Goal: Communication & Community: Connect with others

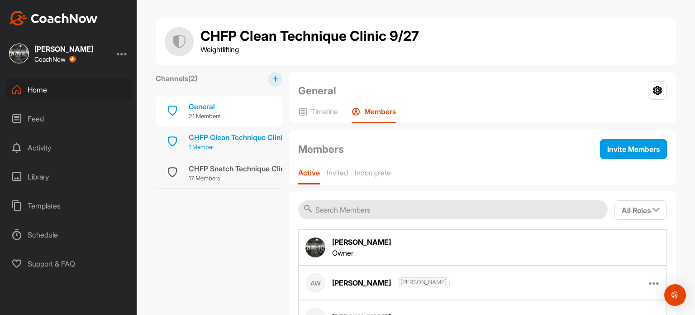
click at [229, 137] on div "CHFP Clean Technique Clinic 9/27" at bounding box center [246, 137] width 115 height 11
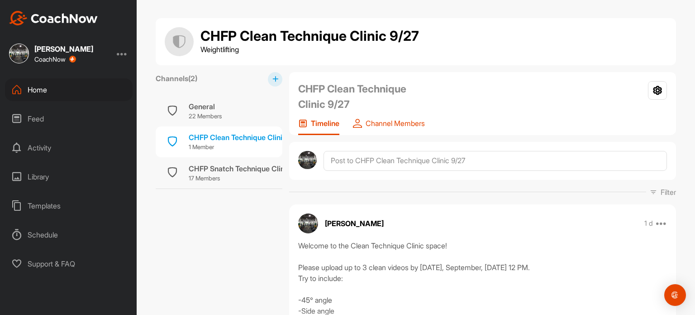
click at [403, 130] on div "Channel Members" at bounding box center [389, 127] width 72 height 16
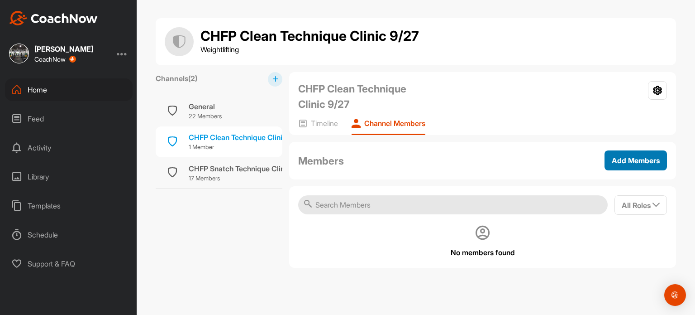
click at [646, 157] on span "Add Members" at bounding box center [636, 160] width 48 height 9
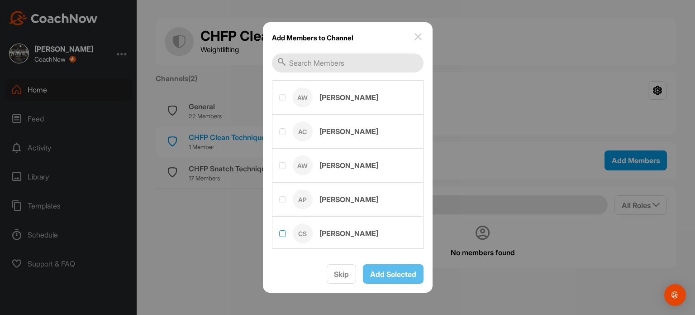
click at [283, 233] on label at bounding box center [282, 233] width 7 height 7
click at [280, 230] on input "checkbox" at bounding box center [279, 230] width 0 height 0
checkbox input "true"
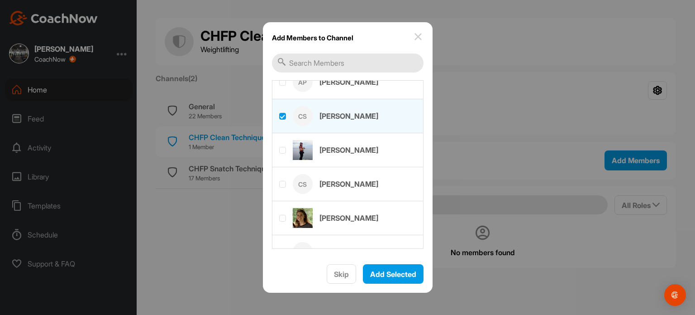
scroll to position [119, 0]
click at [282, 184] on label at bounding box center [282, 182] width 7 height 7
click at [280, 180] on input "checkbox" at bounding box center [279, 179] width 0 height 0
checkbox input "true"
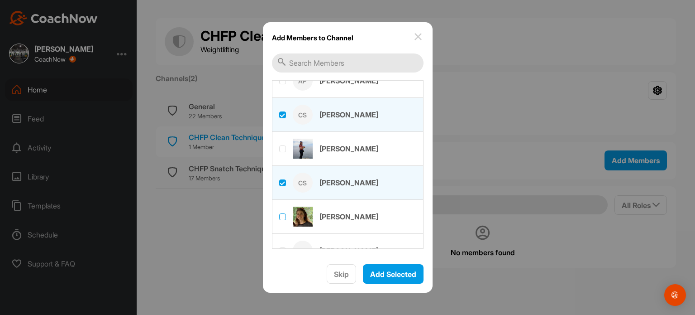
click at [282, 215] on label at bounding box center [282, 216] width 7 height 7
click at [280, 214] on input "checkbox" at bounding box center [279, 213] width 0 height 0
checkbox input "true"
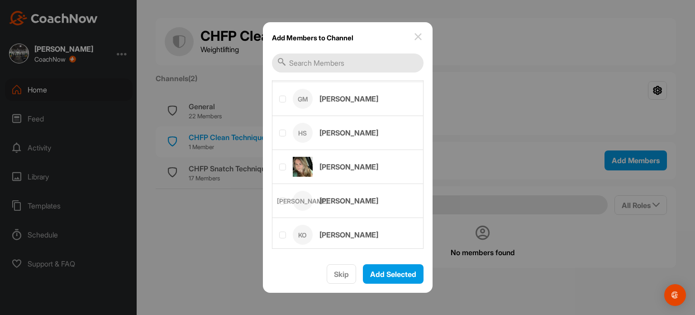
scroll to position [306, 0]
click at [281, 162] on label at bounding box center [282, 165] width 7 height 7
click at [280, 162] on input "checkbox" at bounding box center [279, 162] width 0 height 0
checkbox input "true"
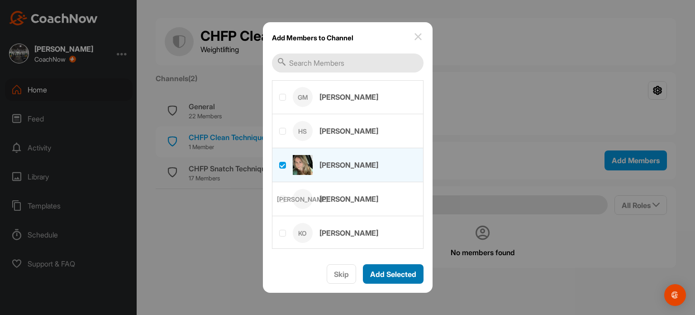
click at [395, 277] on span "Add Selected" at bounding box center [393, 273] width 46 height 9
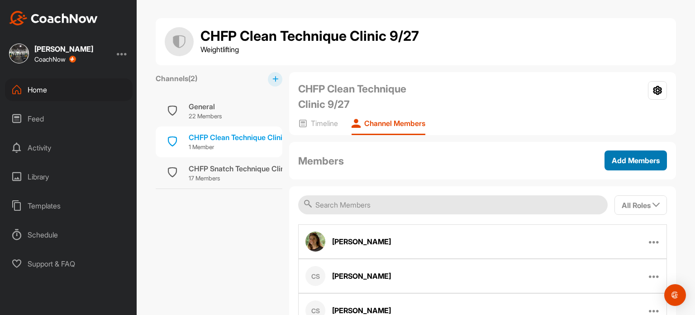
click at [632, 156] on span "Add Members" at bounding box center [636, 160] width 48 height 9
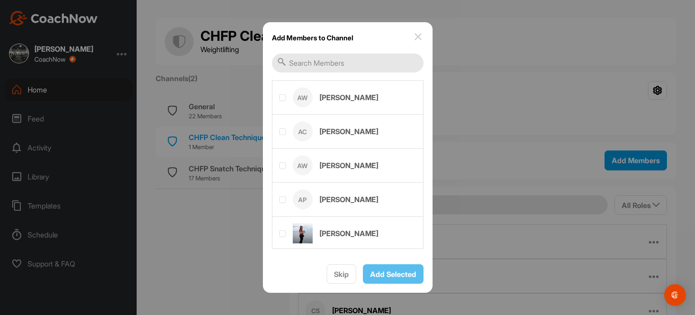
click at [188, 111] on div at bounding box center [347, 157] width 695 height 315
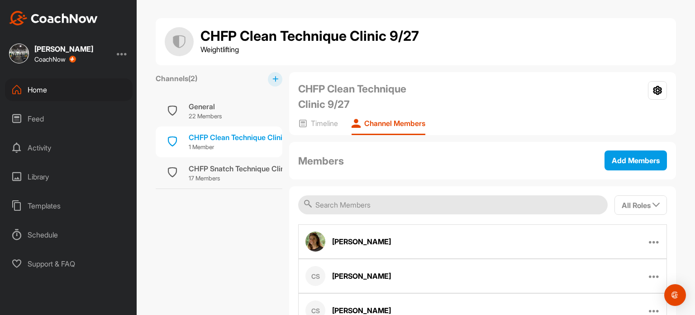
click at [189, 111] on div "General" at bounding box center [205, 106] width 33 height 11
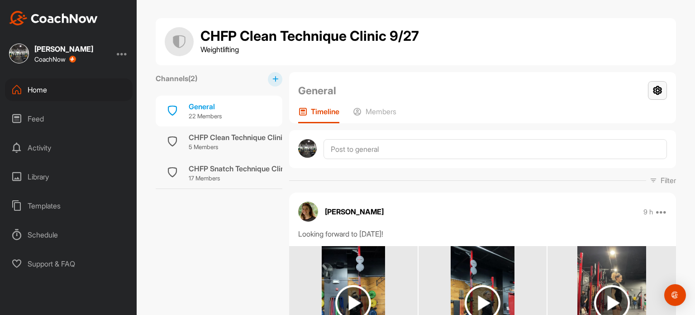
click at [654, 89] on icon at bounding box center [657, 90] width 19 height 19
click at [487, 133] on div at bounding box center [482, 149] width 387 height 38
click at [378, 111] on p "Members" at bounding box center [381, 111] width 31 height 9
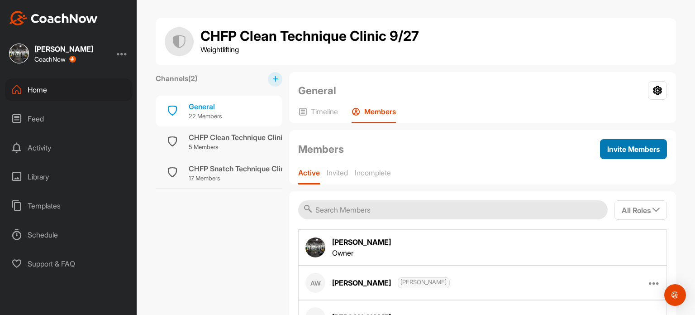
click at [639, 145] on span "Invite Members" at bounding box center [633, 148] width 53 height 9
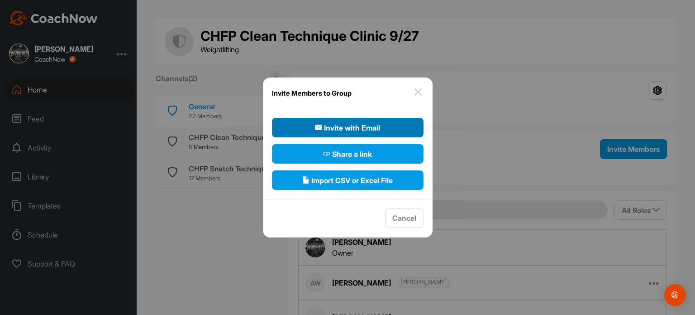
click at [334, 128] on span "Invite with Email" at bounding box center [347, 127] width 65 height 11
select select"] "player"
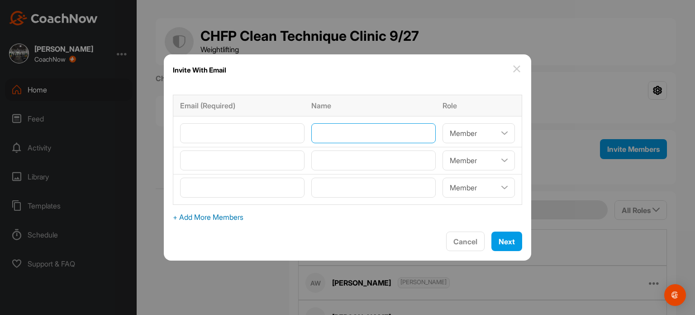
click at [331, 127] on input"] "text" at bounding box center [373, 133] width 124 height 20
click at [498, 135] on select"] "Coach/Admin Member Viewer" at bounding box center [479, 133] width 72 height 20
select select"] "coach"
click at [443, 123] on select"] "Coach/Admin Member Viewer" at bounding box center [479, 133] width 72 height 20
click at [497, 158] on select"] "Coach/Admin Member Viewer" at bounding box center [479, 160] width 72 height 20
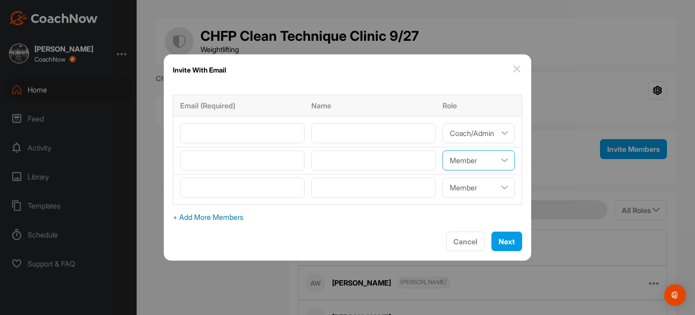
select select"] "coach"
click at [443, 150] on select"] "Coach/Admin Member Viewer" at bounding box center [479, 160] width 72 height 20
click at [262, 128] on input"] "email" at bounding box center [242, 133] width 124 height 20
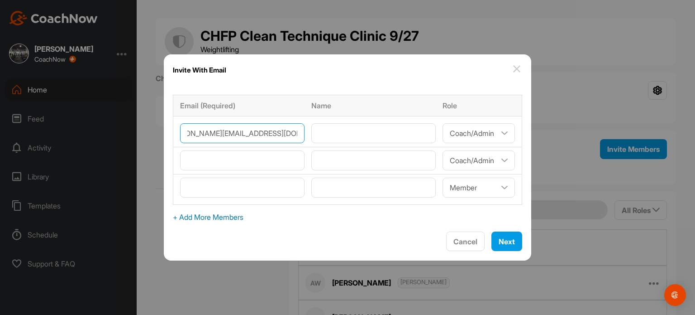
scroll to position [0, 29]
type input"] "[PERSON_NAME][EMAIL_ADDRESS][DOMAIN_NAME]"
click at [346, 133] on input"] "text" at bounding box center [373, 133] width 124 height 20
type input"] "B"
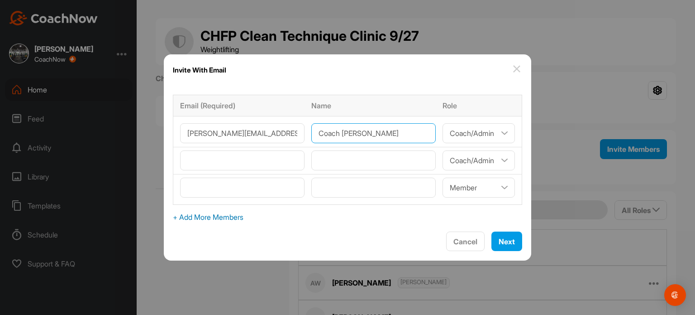
type input"] "Coach [PERSON_NAME]"
click at [371, 157] on input"] "text" at bounding box center [373, 160] width 124 height 20
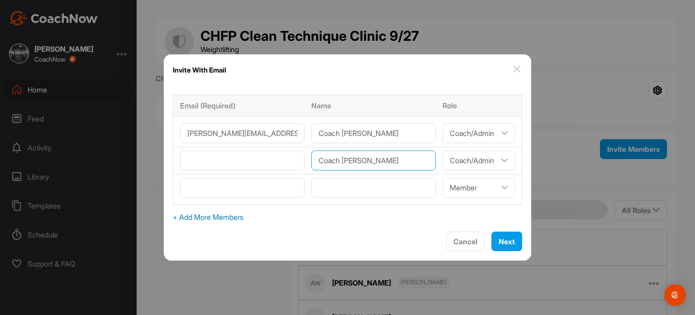
type input"] "Coach [PERSON_NAME]"
click at [279, 166] on input"] "email" at bounding box center [242, 160] width 124 height 20
paste input"] "[EMAIL_ADDRESS][DOMAIN_NAME]"
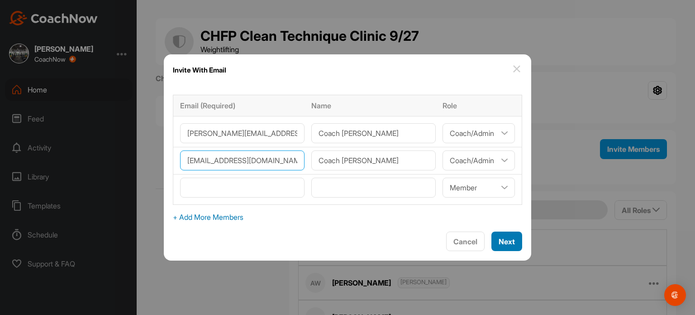
type input"] "[EMAIL_ADDRESS][DOMAIN_NAME]"
click at [502, 237] on span "Next" at bounding box center [507, 241] width 16 height 9
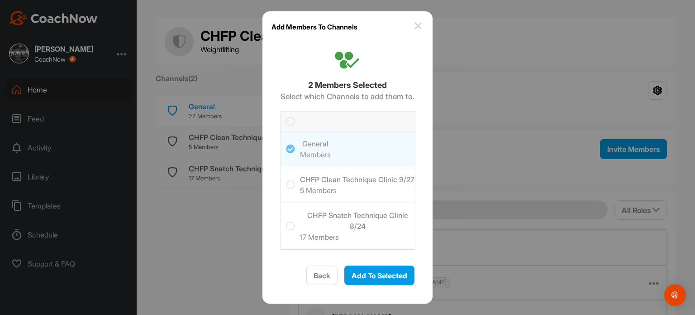
click at [286, 185] on icon at bounding box center [290, 184] width 9 height 9
click at [286, 180] on input "checkbox" at bounding box center [286, 180] width 0 height 0
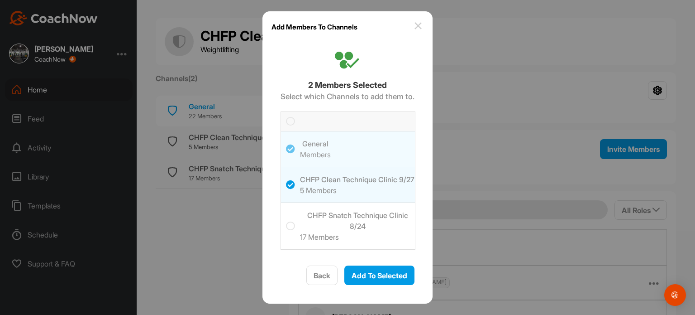
click at [286, 150] on div at bounding box center [348, 148] width 134 height 35
click at [288, 226] on icon at bounding box center [290, 225] width 9 height 9
click at [286, 221] on input "checkbox" at bounding box center [286, 221] width 0 height 0
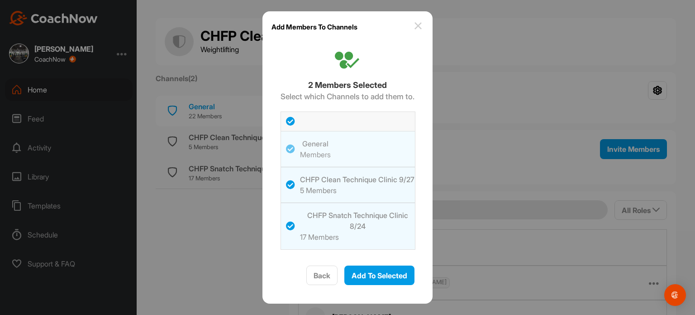
click at [288, 226] on icon at bounding box center [290, 225] width 9 height 9
click at [286, 221] on input "checkbox" at bounding box center [286, 221] width 0 height 0
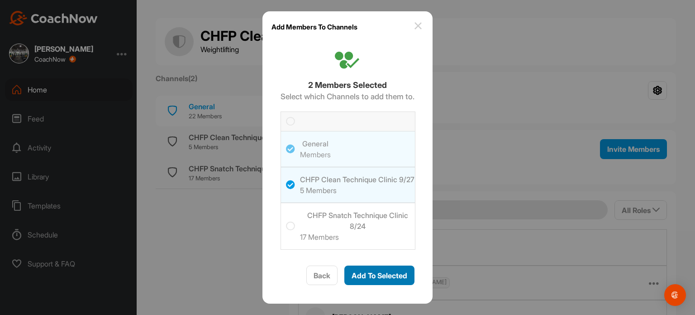
click at [377, 280] on div "Add To Selected" at bounding box center [380, 275] width 56 height 11
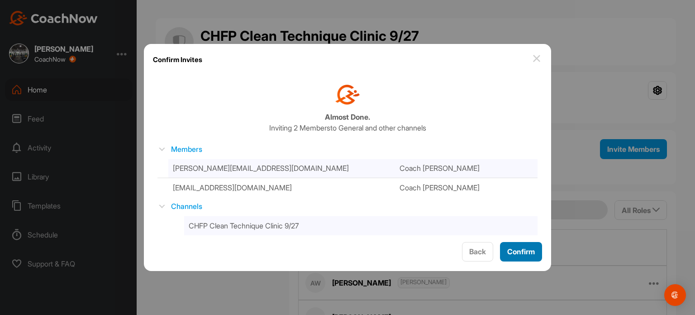
click at [521, 248] on span "Confirm" at bounding box center [521, 251] width 28 height 9
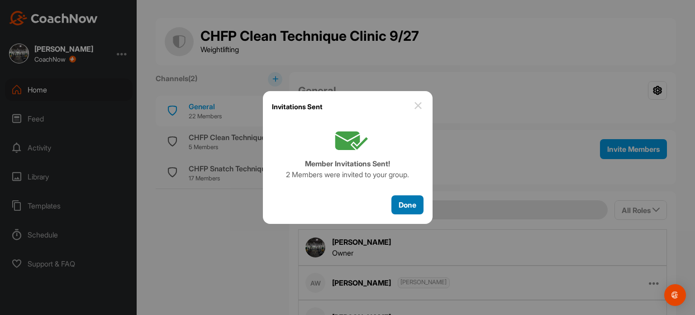
click at [407, 207] on span "Done" at bounding box center [408, 204] width 18 height 9
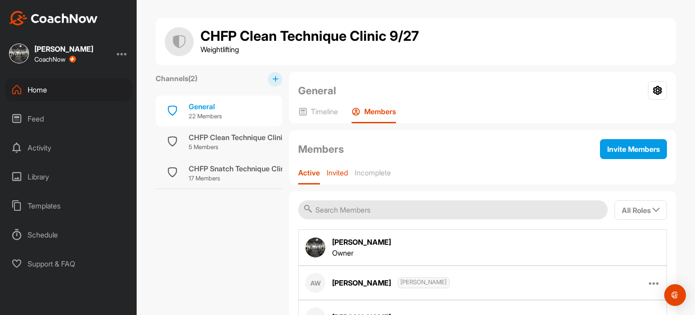
click at [340, 169] on p "Invited" at bounding box center [337, 172] width 21 height 9
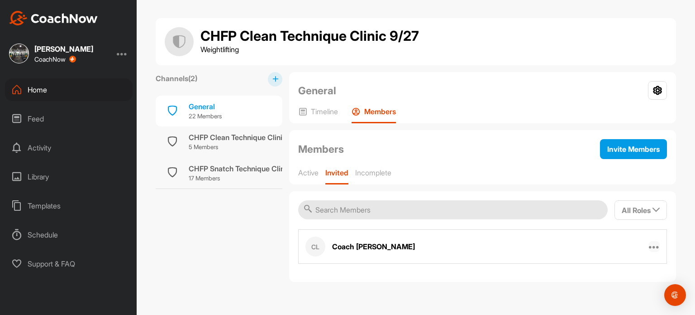
click at [655, 245] on icon at bounding box center [654, 246] width 11 height 11
click at [573, 90] on div "General Group Settings Your Notifications" at bounding box center [482, 90] width 369 height 19
click at [305, 172] on p "Active" at bounding box center [308, 172] width 20 height 9
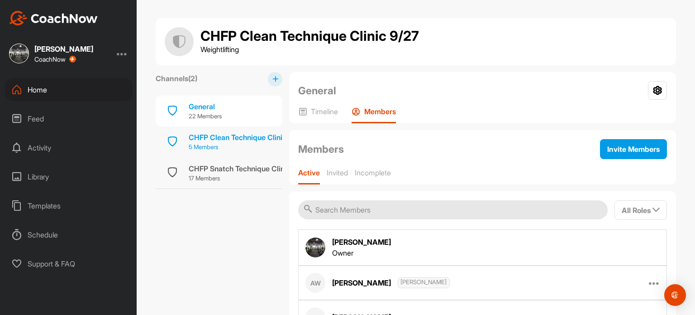
click at [200, 132] on div "CHFP Clean Technique Clinic 9/27" at bounding box center [246, 137] width 115 height 11
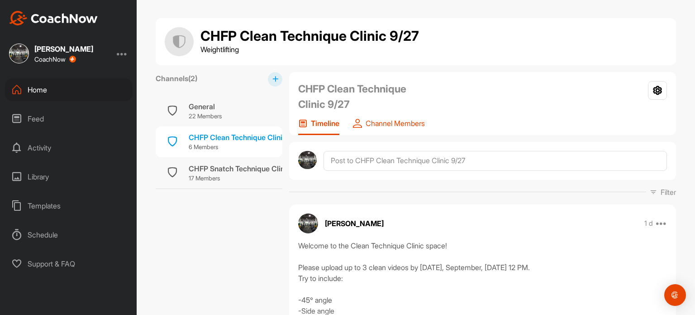
click at [391, 124] on p "Channel Members" at bounding box center [395, 123] width 59 height 9
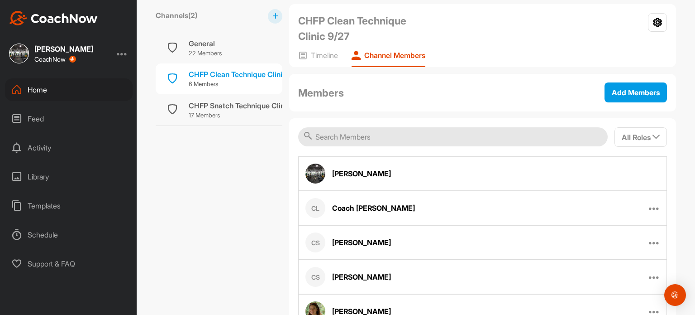
scroll to position [67, 0]
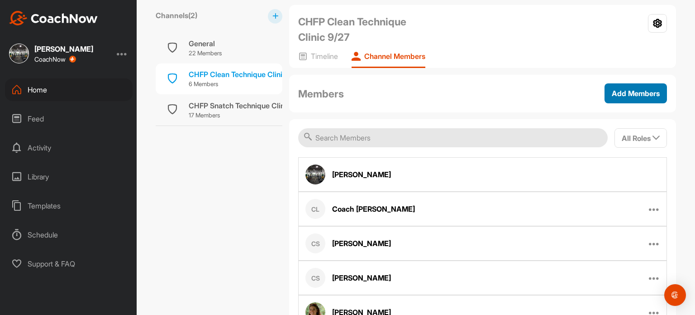
click at [631, 95] on span "Add Members" at bounding box center [636, 93] width 48 height 9
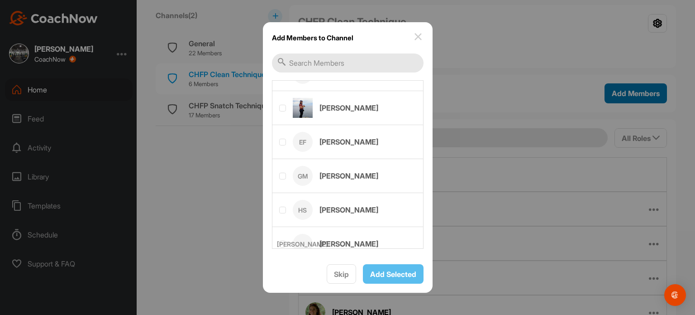
scroll to position [124, 0]
click at [282, 173] on label at bounding box center [282, 176] width 7 height 7
click at [280, 173] on input "checkbox" at bounding box center [279, 173] width 0 height 0
checkbox input "true"
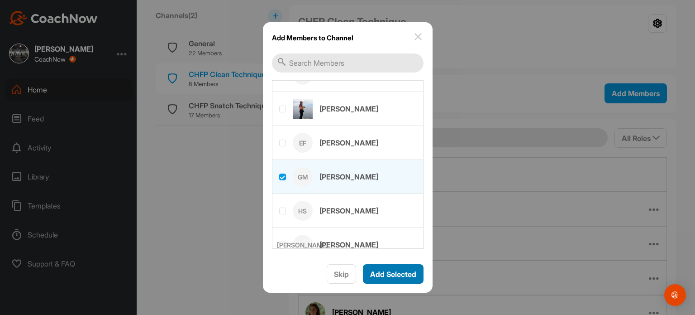
click at [406, 276] on span "Add Selected" at bounding box center [393, 273] width 46 height 9
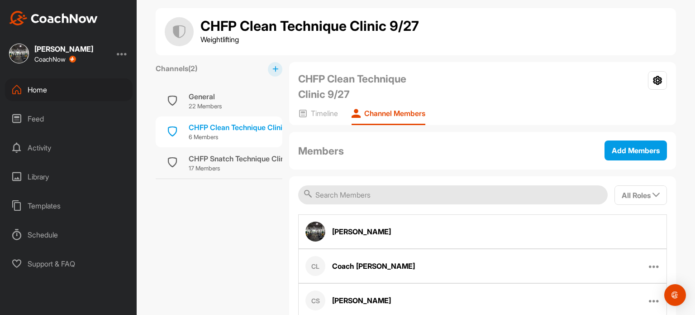
scroll to position [1, 0]
